Goal: Task Accomplishment & Management: Manage account settings

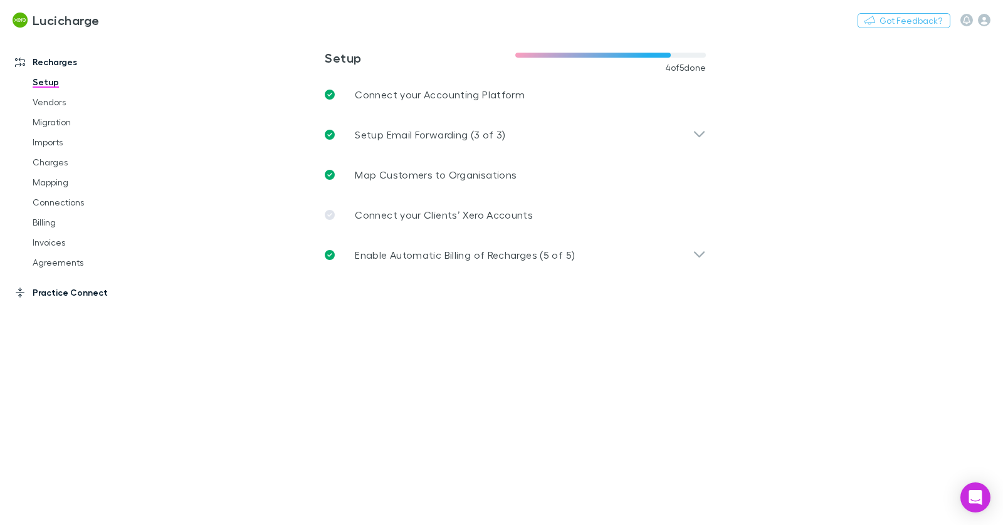
click at [86, 287] on link "Practice Connect" at bounding box center [80, 293] width 154 height 20
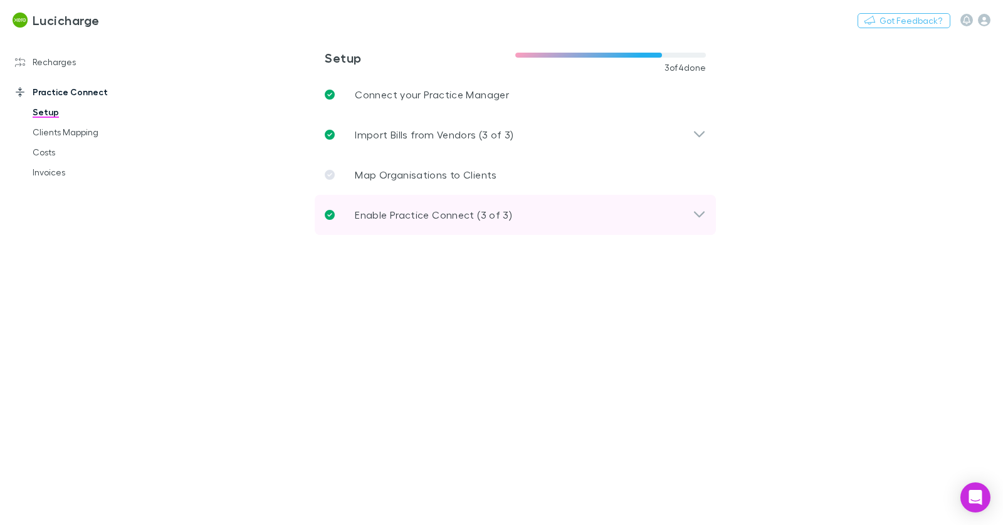
click at [389, 219] on p "Enable Practice Connect (3 of 3)" at bounding box center [433, 215] width 157 height 15
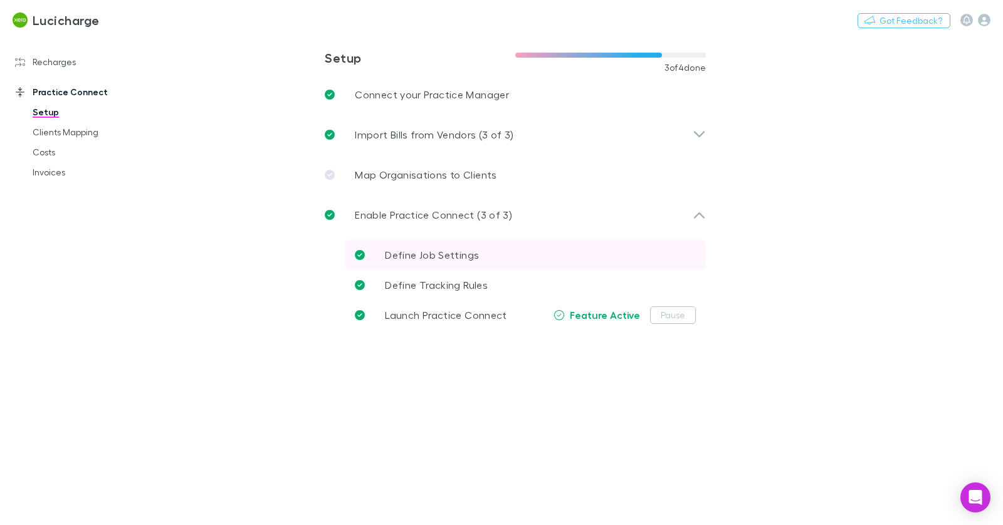
click at [471, 248] on p "Define Job Settings" at bounding box center [432, 255] width 94 height 15
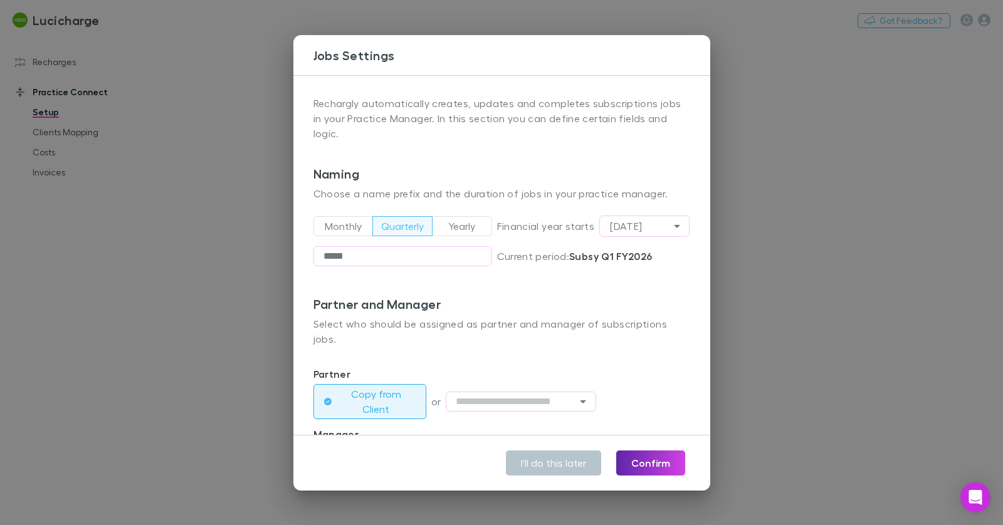
click at [228, 67] on div "**********" at bounding box center [501, 262] width 1003 height 525
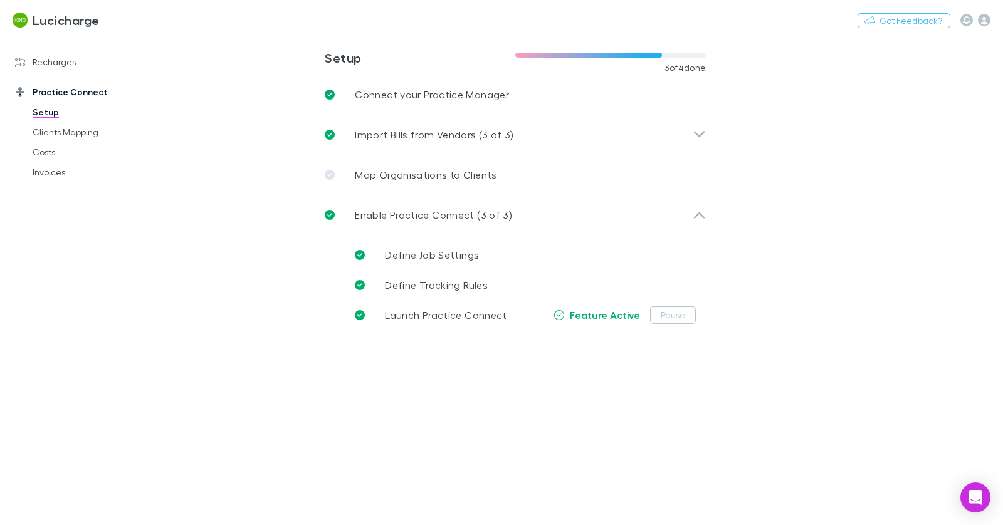
click at [174, 49] on main "**********" at bounding box center [581, 280] width 844 height 490
click at [153, 20] on button "Switch company" at bounding box center [153, 20] width 83 height 15
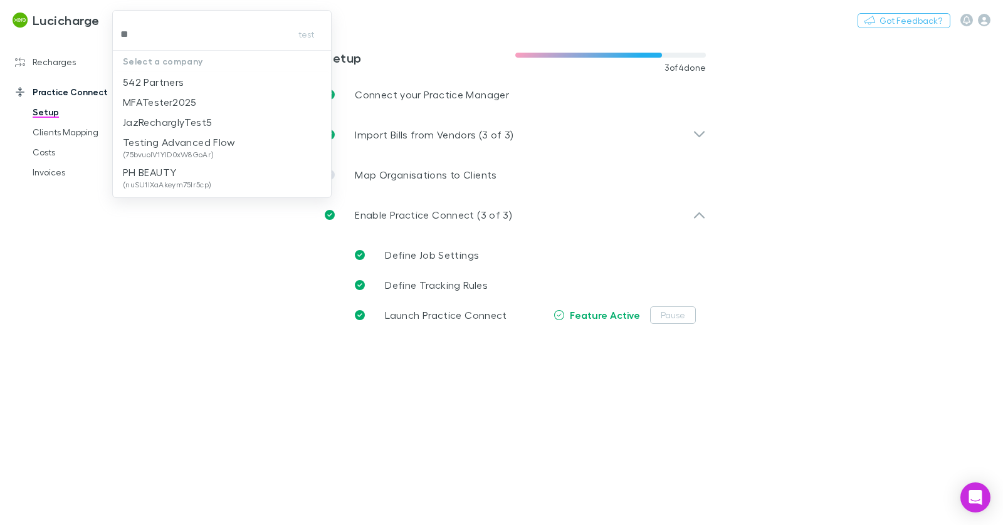
type input "***"
drag, startPoint x: 171, startPoint y: 85, endPoint x: 344, endPoint y: 75, distance: 173.9
click at [171, 85] on p "542 Partners" at bounding box center [153, 82] width 61 height 15
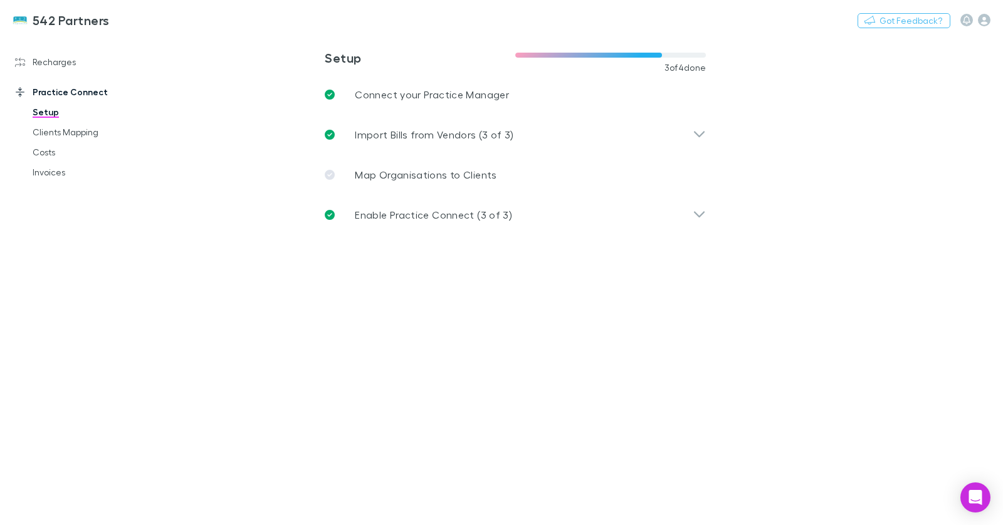
click at [437, 222] on p "Enable Practice Connect (3 of 3)" at bounding box center [433, 215] width 157 height 15
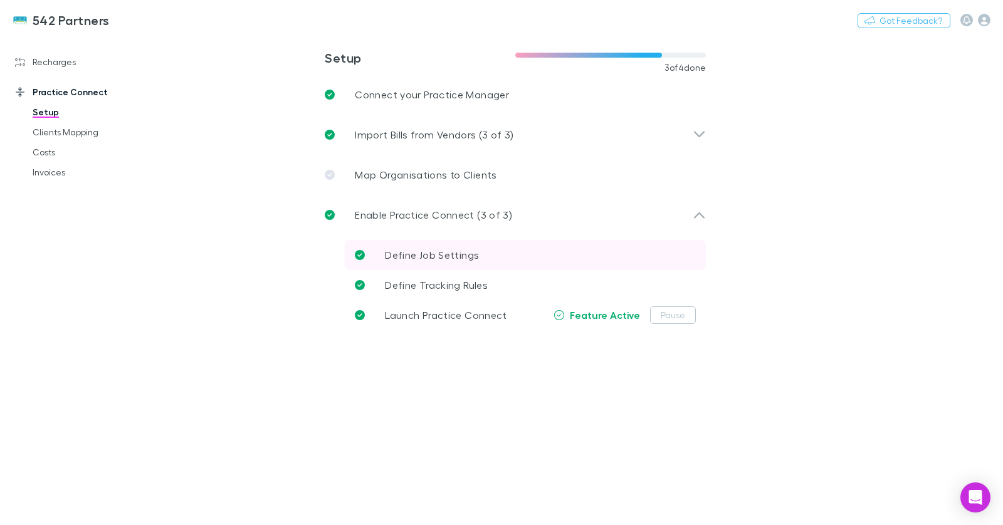
click at [454, 258] on span "Define Job Settings" at bounding box center [432, 255] width 94 height 12
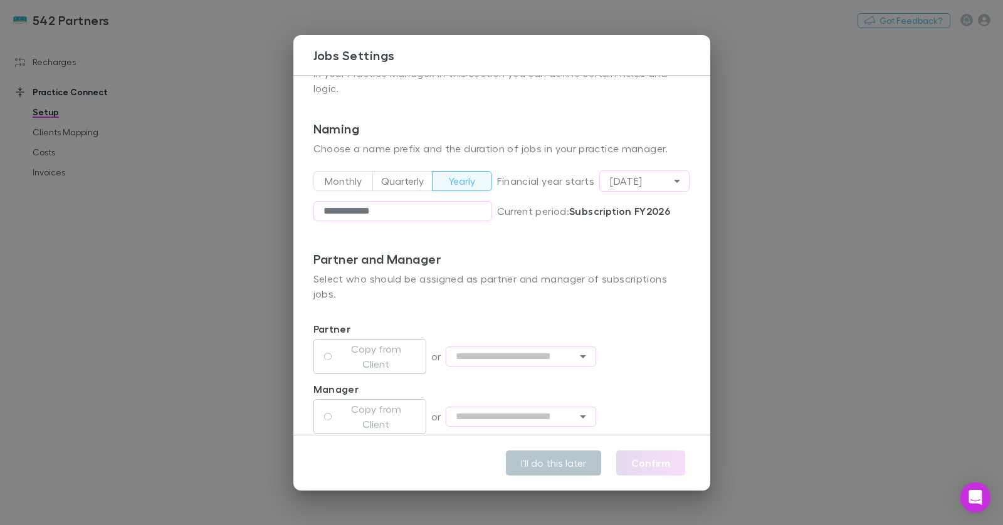
scroll to position [46, 0]
drag, startPoint x: 332, startPoint y: 325, endPoint x: 332, endPoint y: 333, distance: 8.1
click at [332, 338] on button "Copy from Client" at bounding box center [369, 355] width 113 height 35
drag, startPoint x: 340, startPoint y: 382, endPoint x: 402, endPoint y: 355, distance: 67.1
click at [340, 401] on label "Copy from Client" at bounding box center [376, 416] width 79 height 30
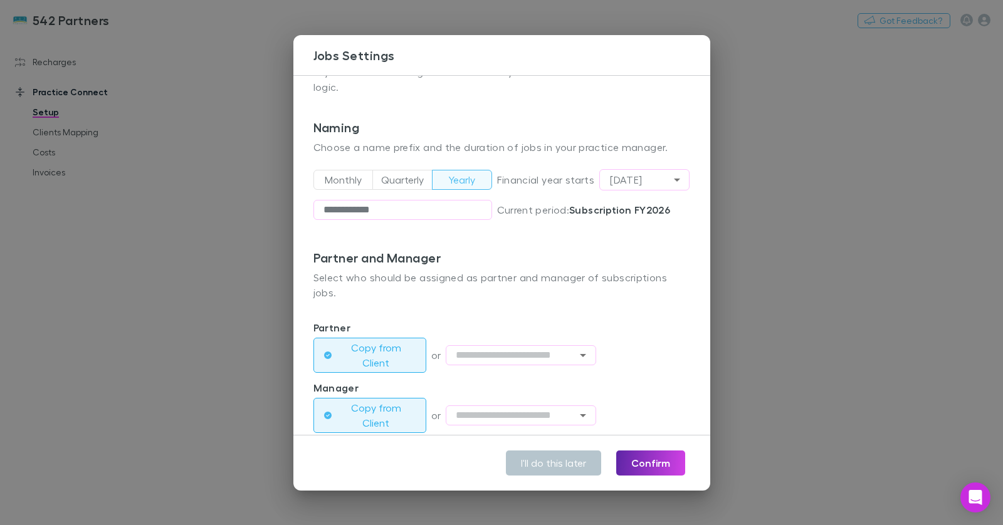
scroll to position [0, 0]
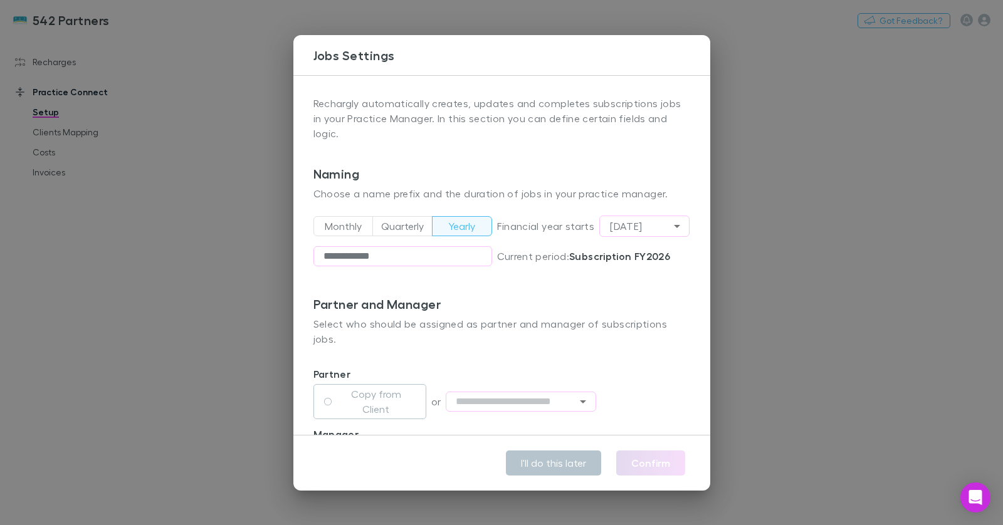
click at [765, 335] on div "**********" at bounding box center [501, 262] width 1003 height 525
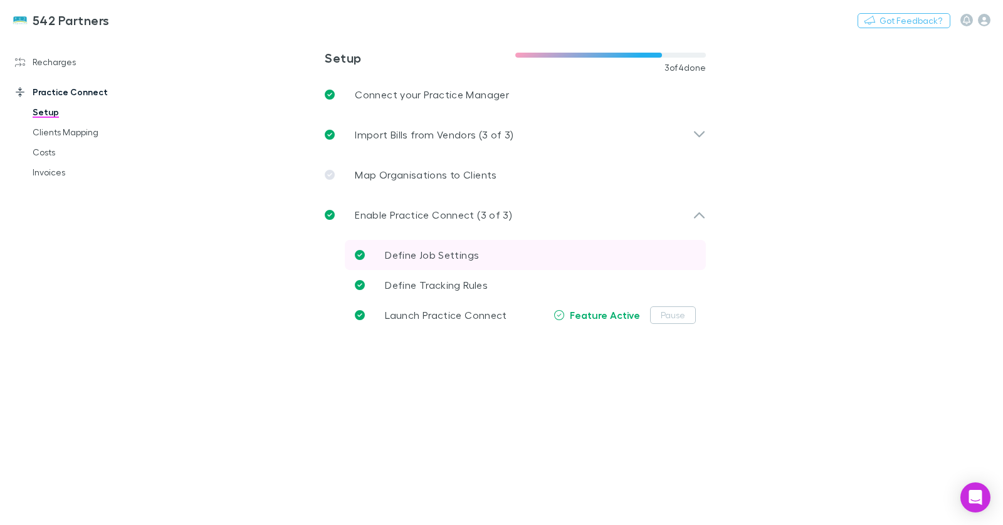
click at [470, 261] on p "Define Job Settings" at bounding box center [432, 255] width 94 height 15
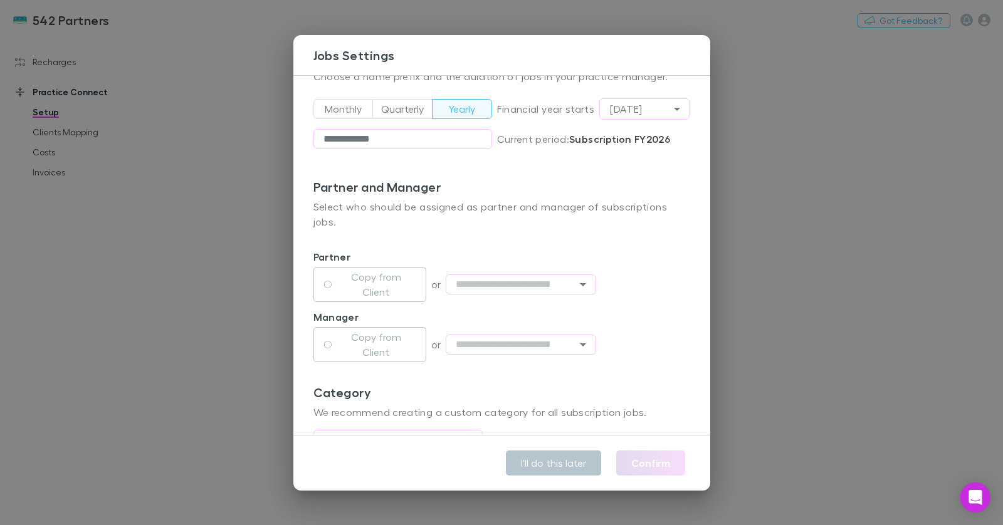
scroll to position [128, 0]
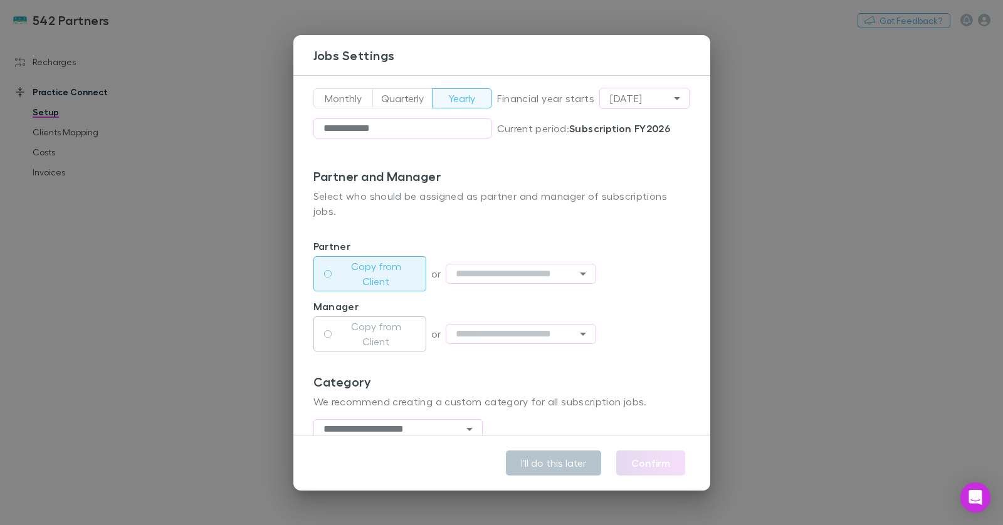
click at [379, 259] on label "Copy from Client" at bounding box center [376, 274] width 79 height 30
drag, startPoint x: 377, startPoint y: 304, endPoint x: 403, endPoint y: 305, distance: 26.4
click at [377, 319] on label "Copy from Client" at bounding box center [376, 334] width 79 height 30
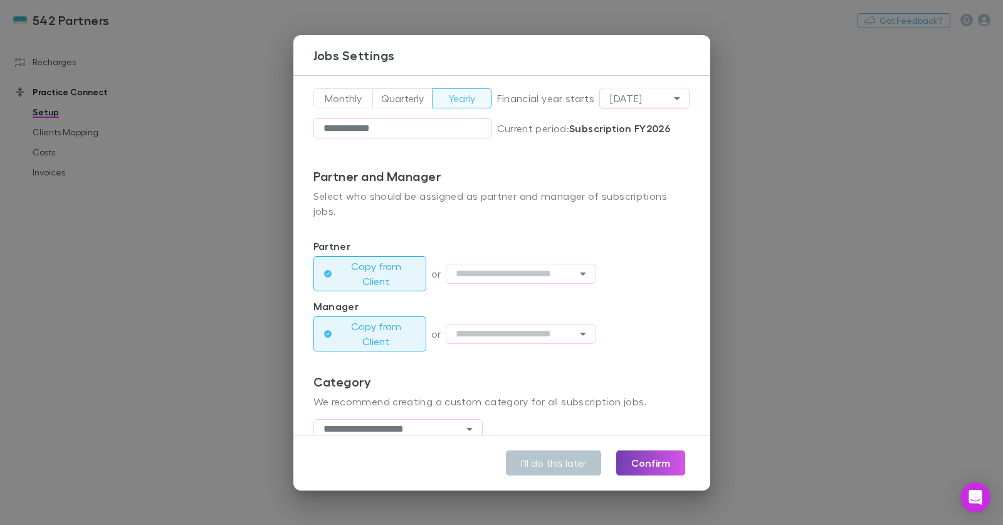
click at [638, 460] on button "Confirm" at bounding box center [650, 463] width 69 height 25
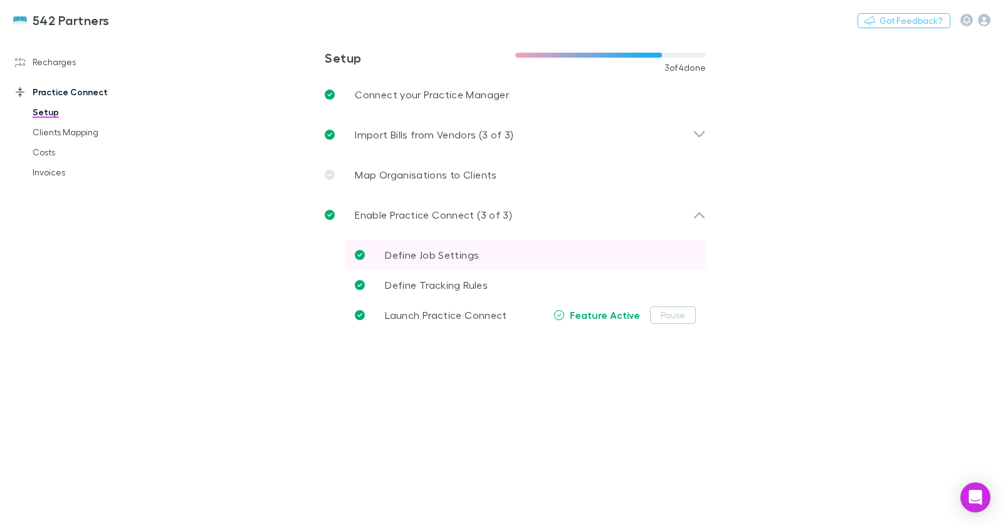
click at [460, 258] on span "Define Job Settings" at bounding box center [432, 255] width 94 height 12
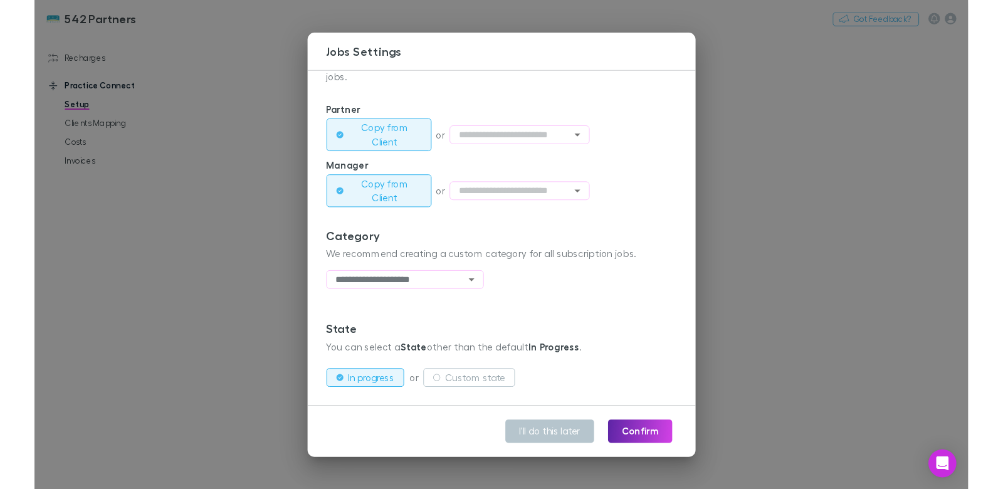
scroll to position [0, 0]
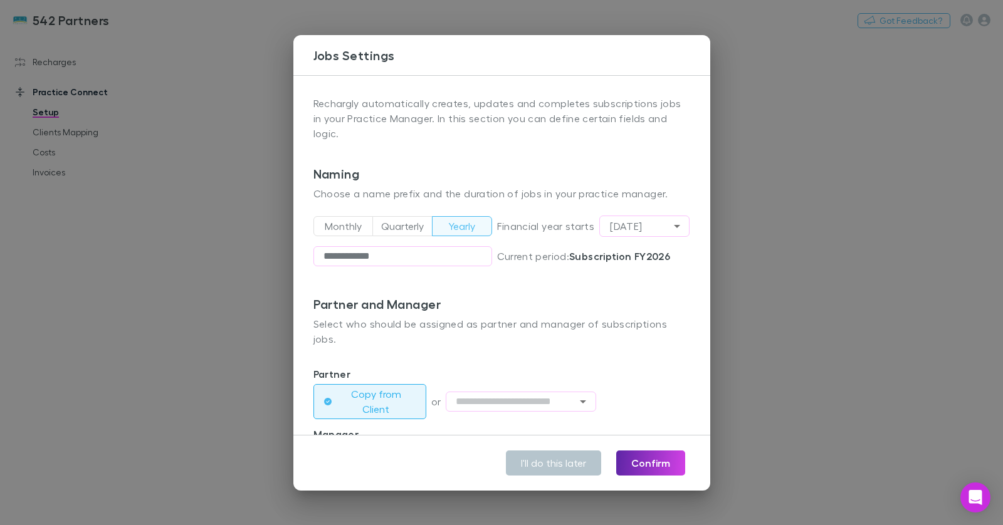
click at [260, 40] on div "**********" at bounding box center [501, 262] width 1003 height 525
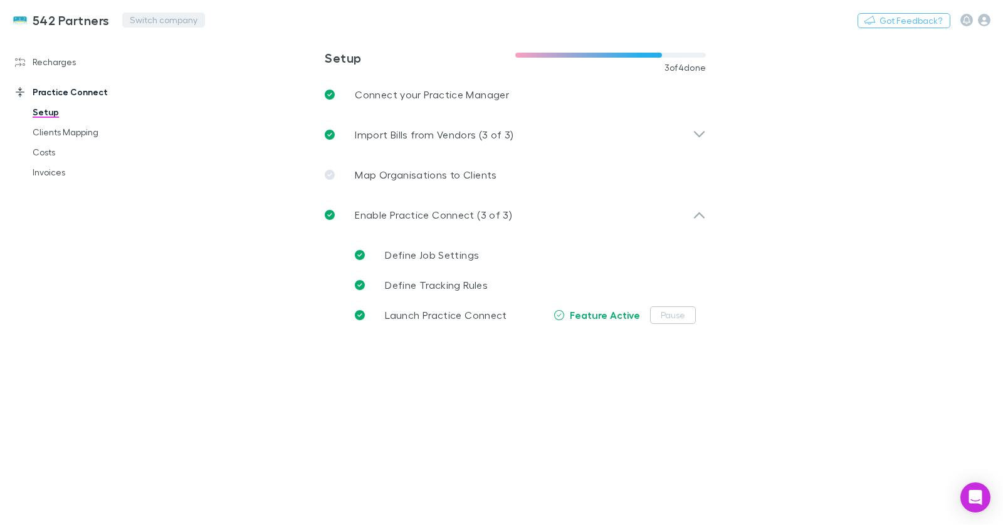
click at [154, 20] on button "Switch company" at bounding box center [163, 20] width 83 height 15
type input "****"
click at [214, 85] on li "Lucicharge" at bounding box center [231, 82] width 219 height 20
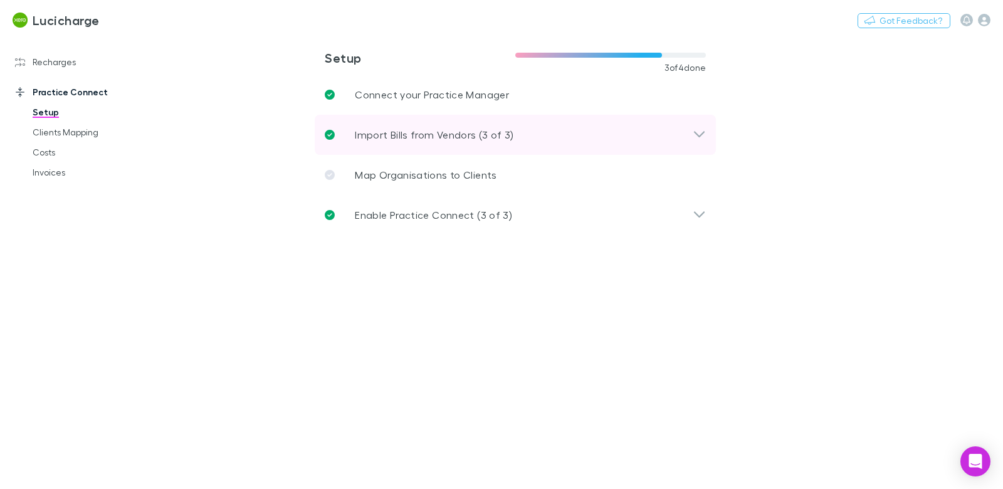
click at [435, 150] on div "Import Bills from Vendors (3 of 3)" at bounding box center [515, 135] width 401 height 40
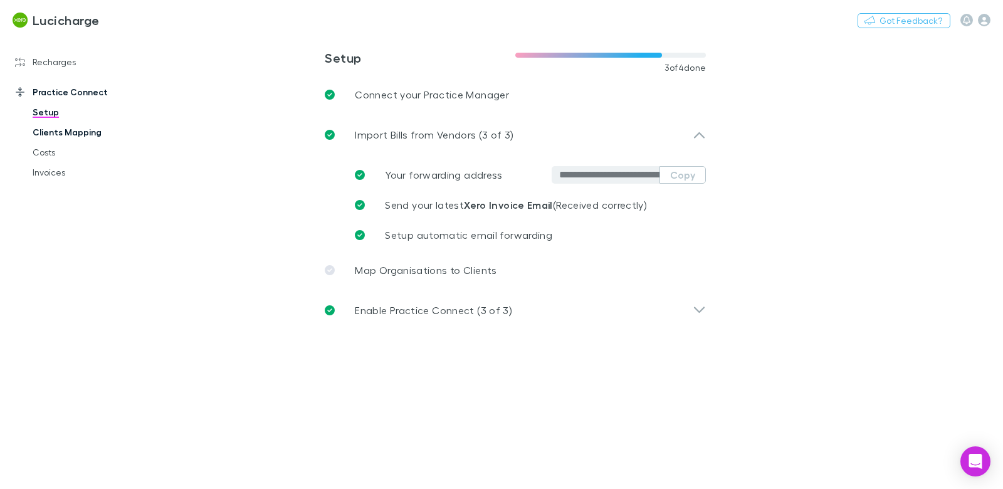
click at [94, 130] on link "Clients Mapping" at bounding box center [88, 132] width 136 height 20
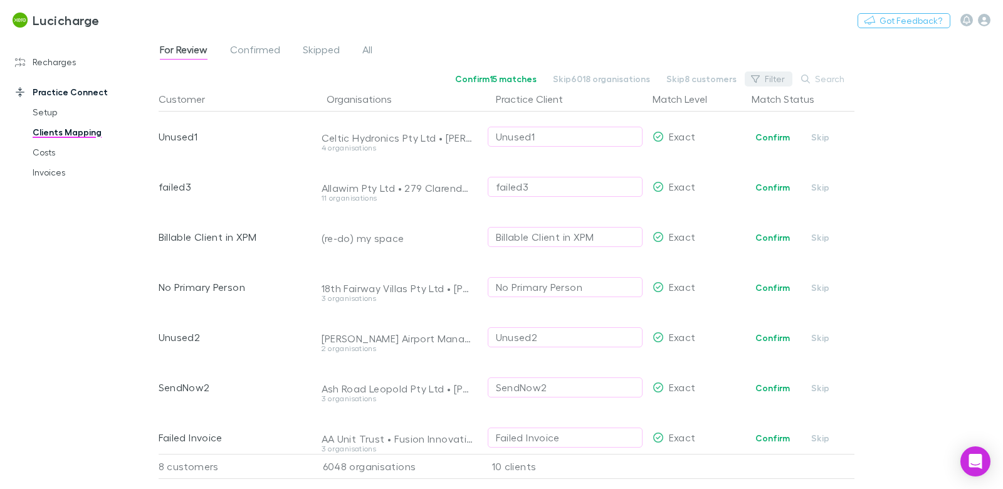
click at [771, 81] on button "Filter" at bounding box center [769, 78] width 48 height 15
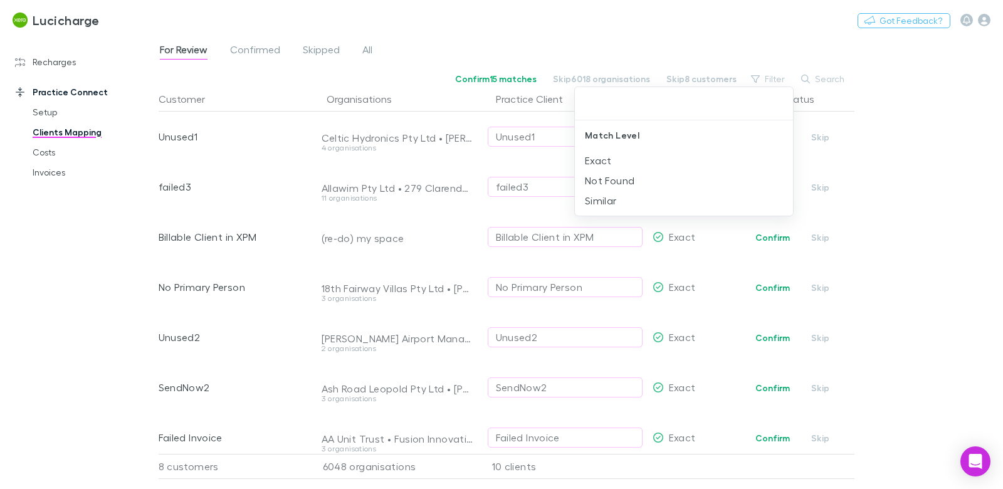
drag, startPoint x: 560, startPoint y: 38, endPoint x: 505, endPoint y: 41, distance: 55.9
click at [560, 38] on div at bounding box center [501, 244] width 1003 height 489
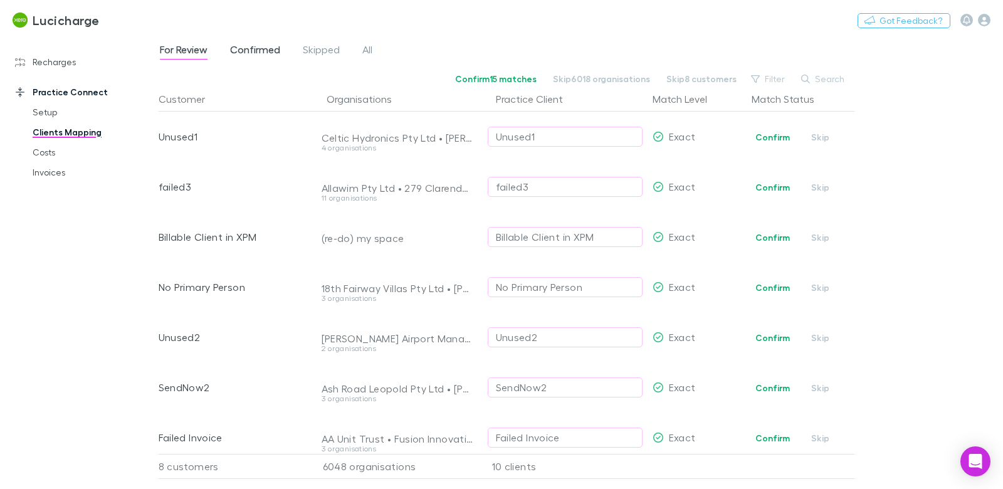
click at [272, 55] on span "Confirmed" at bounding box center [255, 51] width 50 height 16
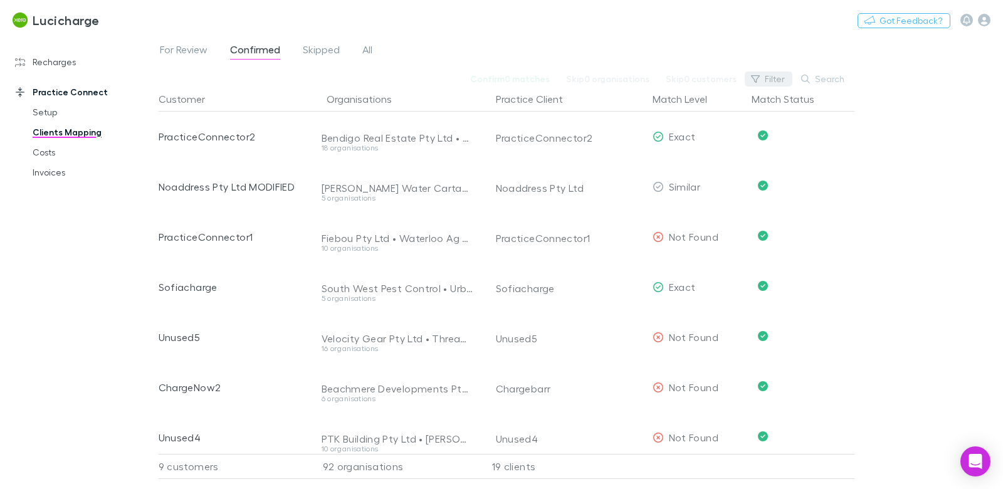
click at [770, 80] on button "Filter" at bounding box center [769, 78] width 48 height 15
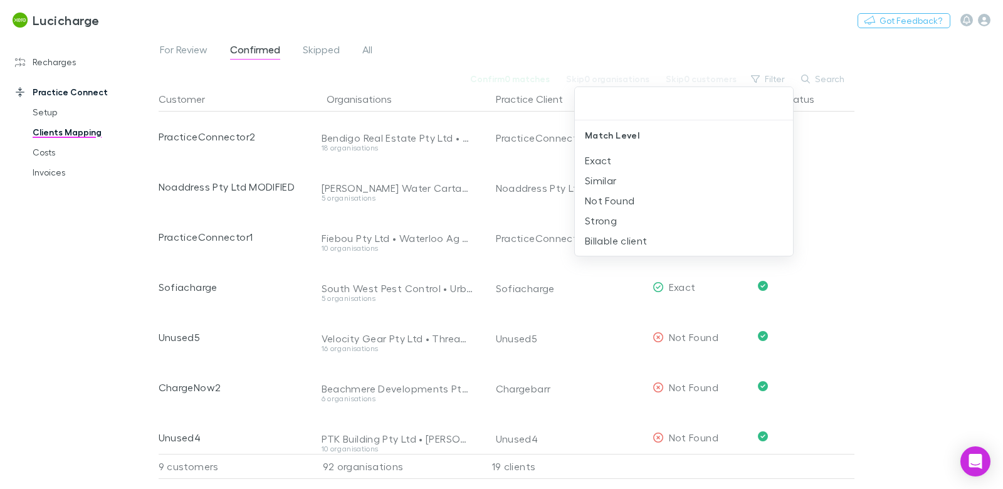
click at [713, 36] on div at bounding box center [501, 244] width 1003 height 489
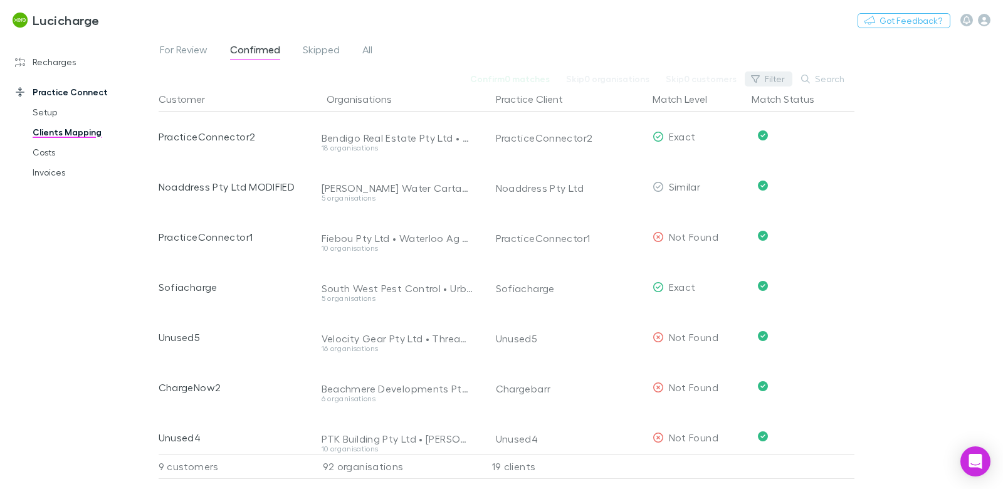
click at [777, 77] on button "Filter" at bounding box center [769, 78] width 48 height 15
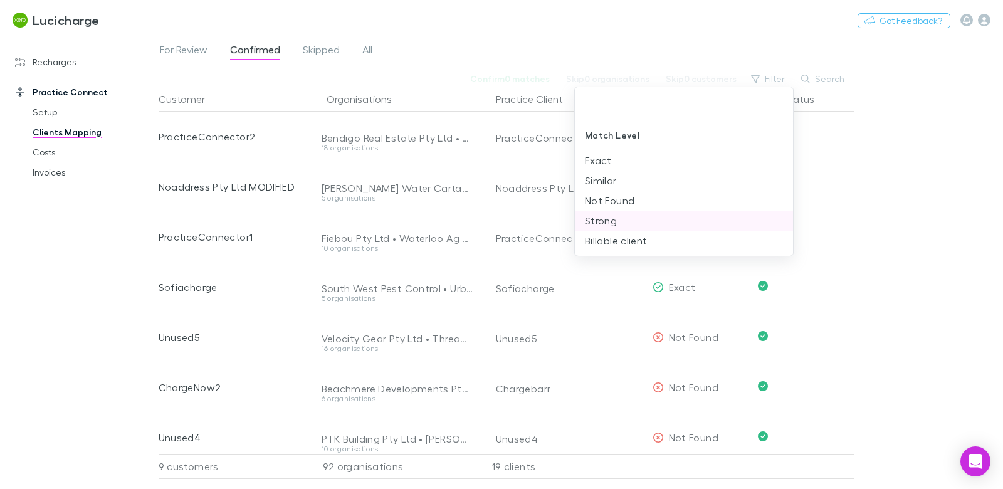
drag, startPoint x: 645, startPoint y: 242, endPoint x: 668, endPoint y: 228, distance: 26.8
click at [645, 242] on li "Billable client" at bounding box center [684, 241] width 219 height 20
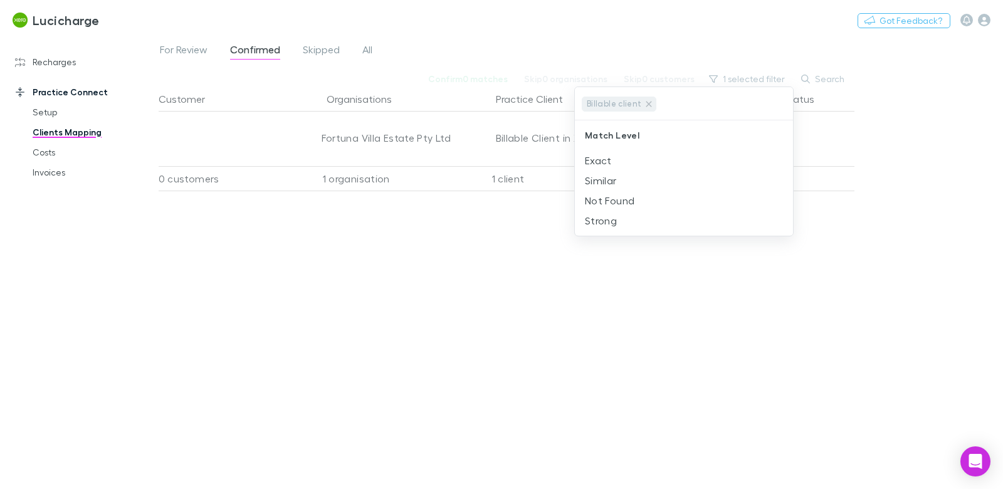
drag, startPoint x: 705, startPoint y: 33, endPoint x: 488, endPoint y: 93, distance: 224.7
click at [705, 33] on div at bounding box center [501, 244] width 1003 height 489
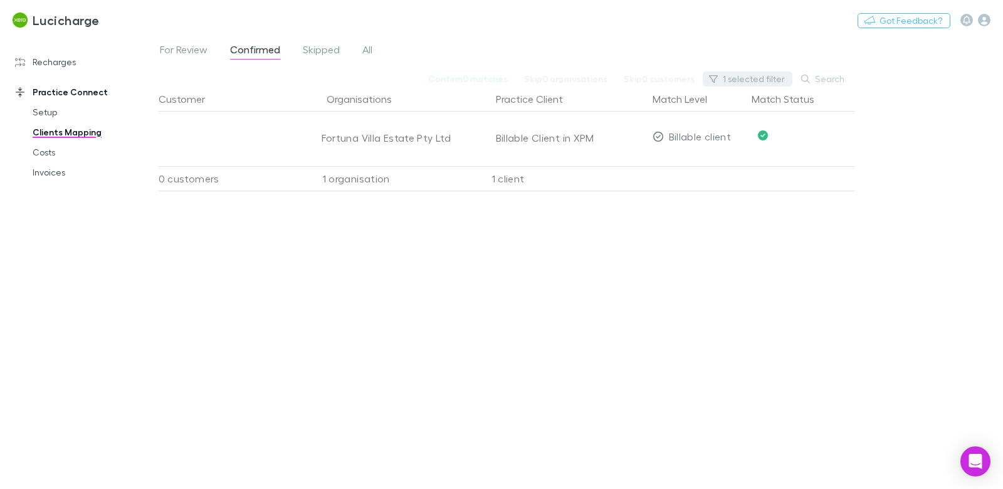
click at [760, 78] on button "1 selected filter" at bounding box center [748, 78] width 90 height 15
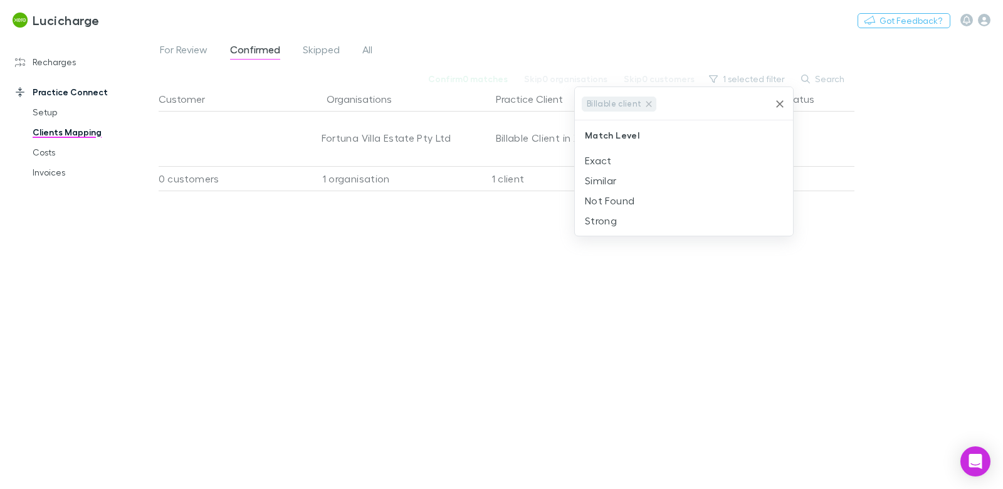
drag, startPoint x: 646, startPoint y: 105, endPoint x: 622, endPoint y: 95, distance: 26.7
click at [646, 105] on icon at bounding box center [649, 104] width 10 height 10
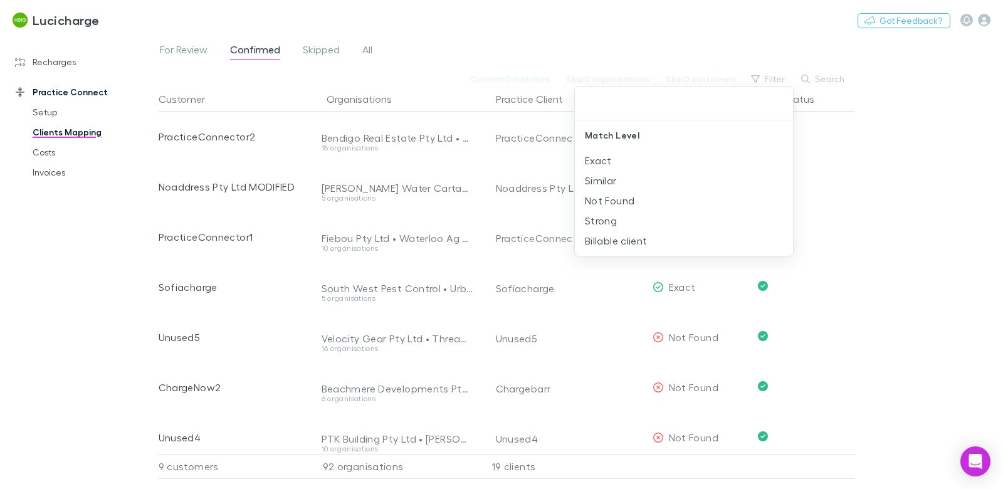
drag, startPoint x: 65, startPoint y: 226, endPoint x: 51, endPoint y: 139, distance: 87.7
click at [63, 223] on div at bounding box center [501, 244] width 1003 height 489
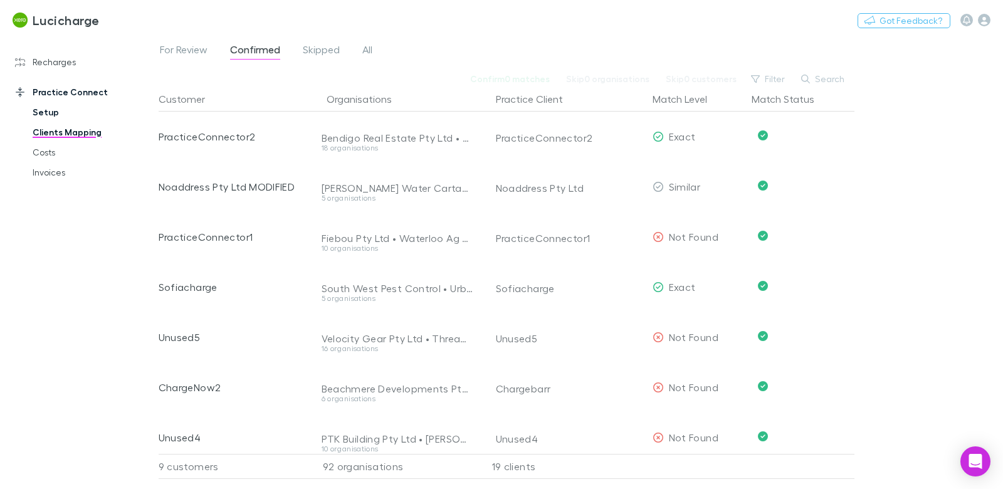
click at [42, 112] on link "Setup" at bounding box center [88, 112] width 136 height 20
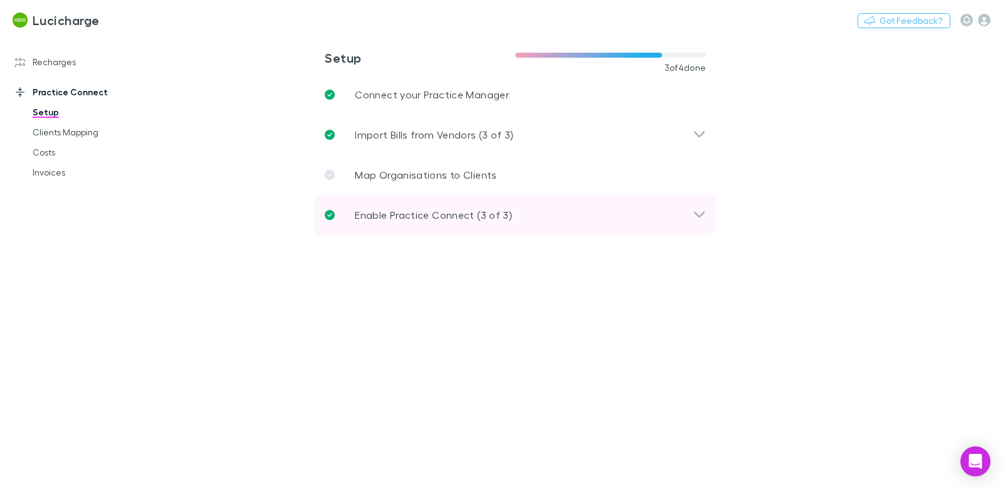
click at [398, 211] on p "Enable Practice Connect (3 of 3)" at bounding box center [433, 215] width 157 height 15
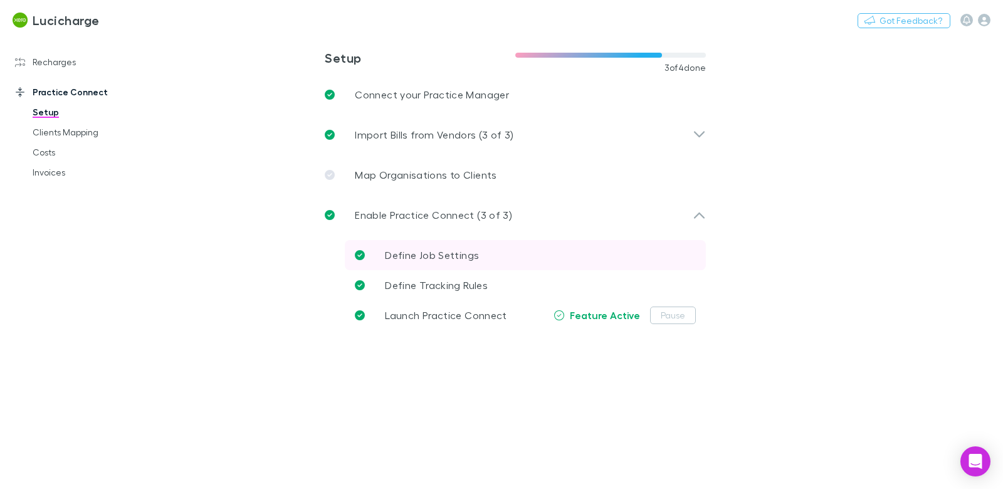
click at [443, 253] on span "Define Job Settings" at bounding box center [432, 255] width 94 height 12
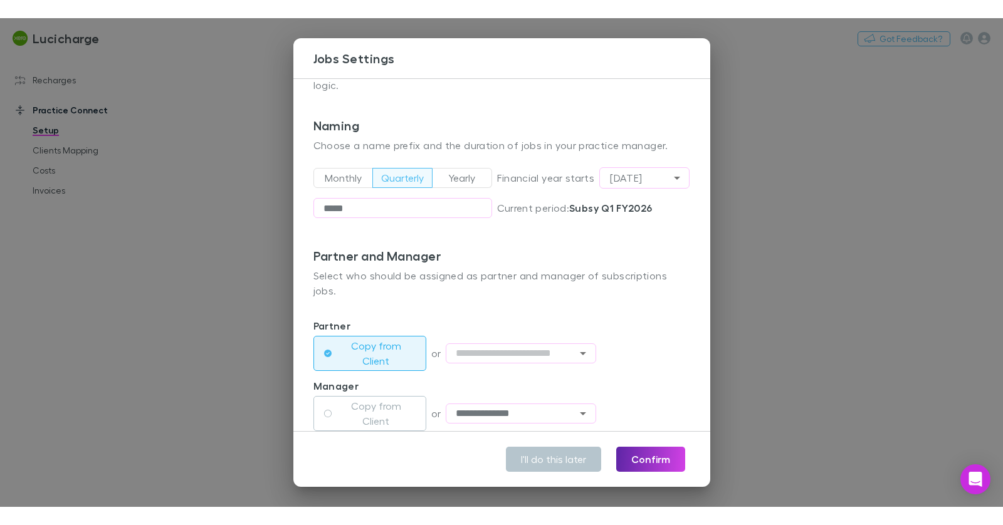
scroll to position [16, 0]
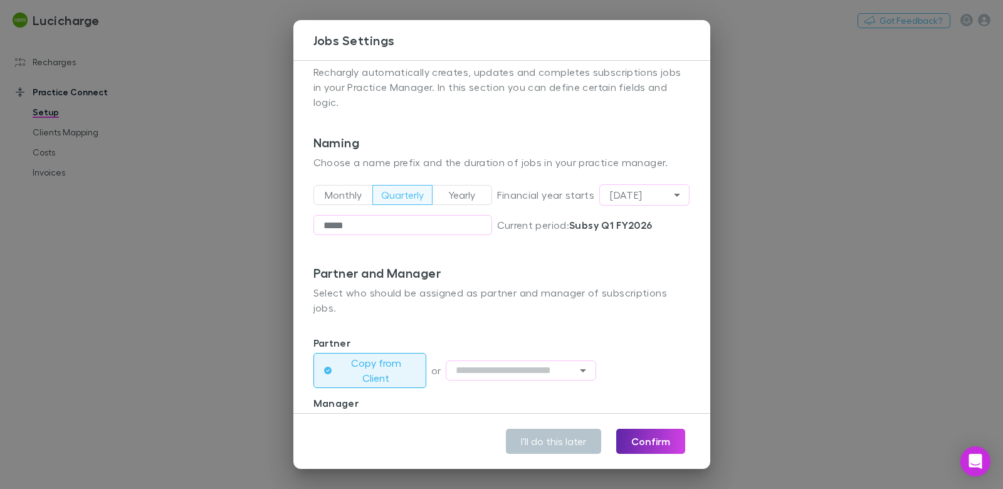
click at [260, 266] on div "**********" at bounding box center [501, 244] width 1003 height 489
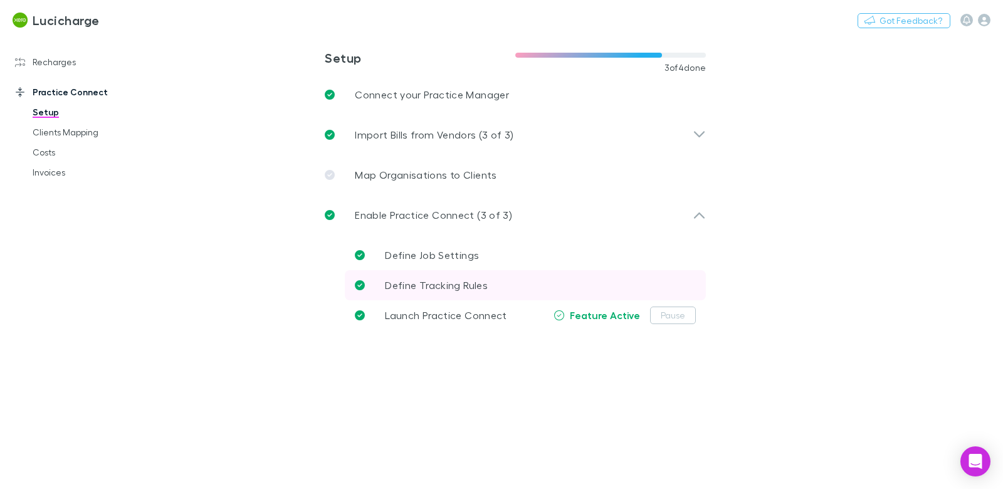
click at [451, 282] on span "Define Tracking Rules" at bounding box center [436, 285] width 103 height 12
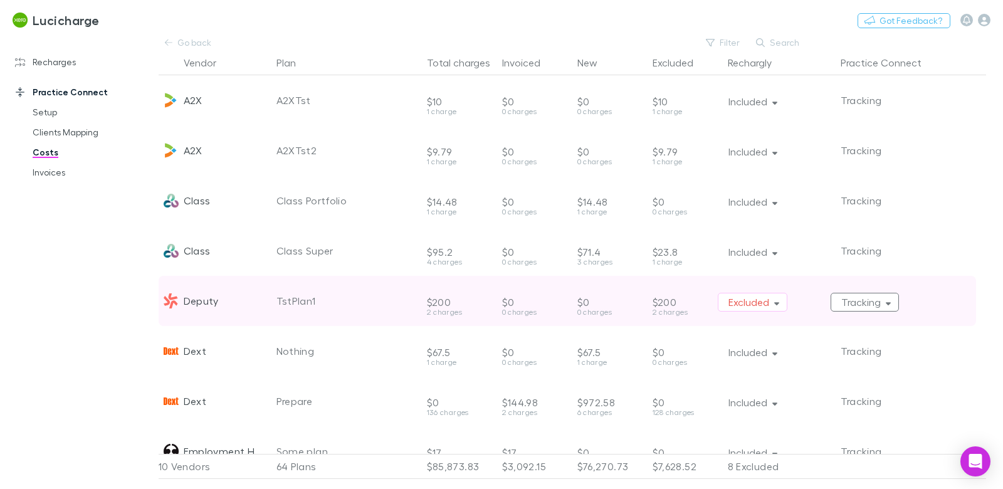
click at [881, 302] on button "Tracking" at bounding box center [865, 302] width 69 height 19
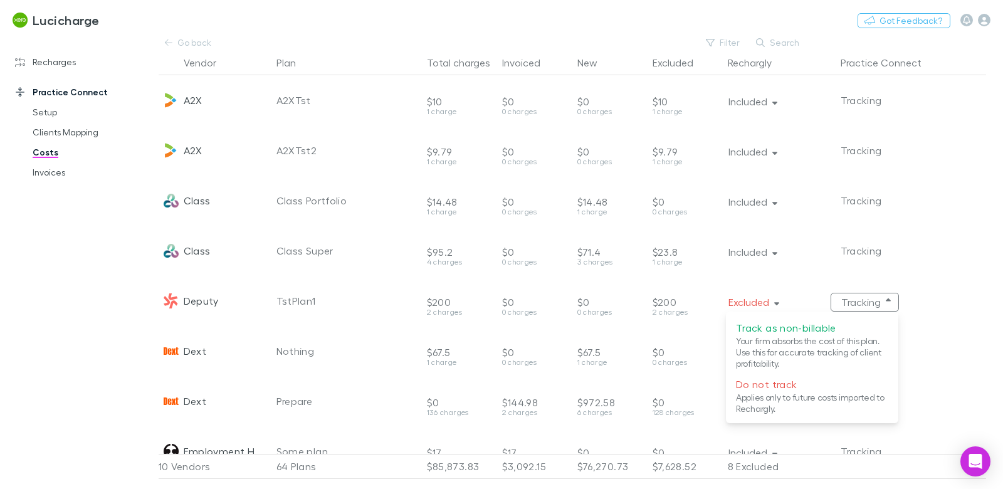
click at [58, 317] on div at bounding box center [501, 244] width 1003 height 489
